Goal: Task Accomplishment & Management: Manage account settings

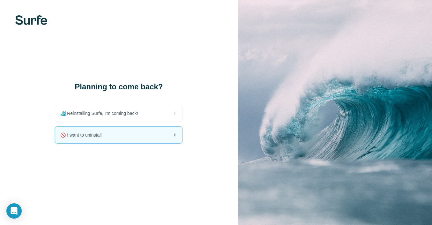
click at [162, 139] on div "🚫 I want to uninstall" at bounding box center [118, 135] width 127 height 17
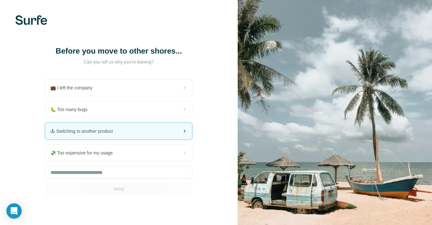
click at [154, 136] on div "🕹 Switching to another product" at bounding box center [118, 131] width 147 height 17
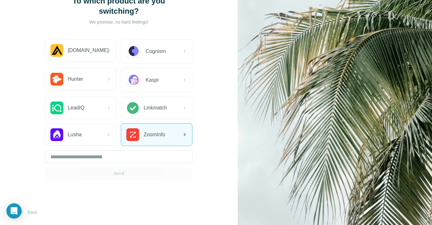
scroll to position [50, 0]
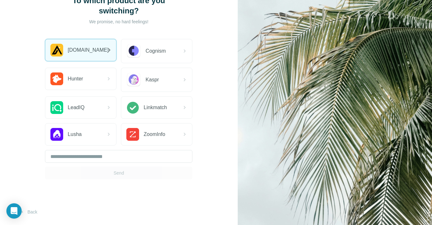
click at [96, 58] on div "[DOMAIN_NAME]" at bounding box center [80, 50] width 71 height 22
